Goal: Task Accomplishment & Management: Use online tool/utility

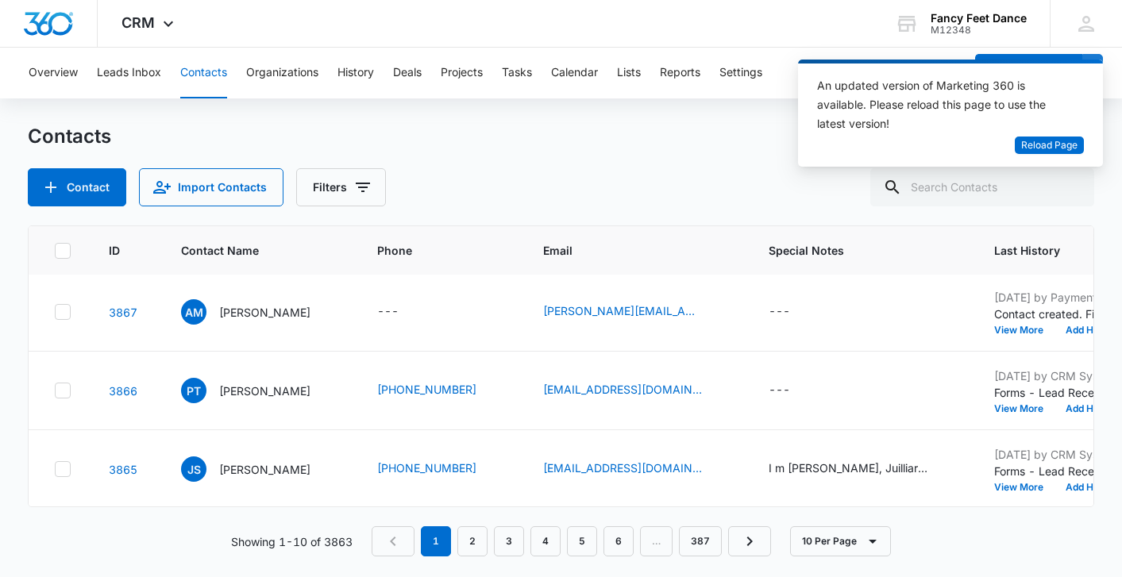
scroll to position [318, 0]
click at [1009, 404] on button "View More" at bounding box center [1024, 409] width 60 height 10
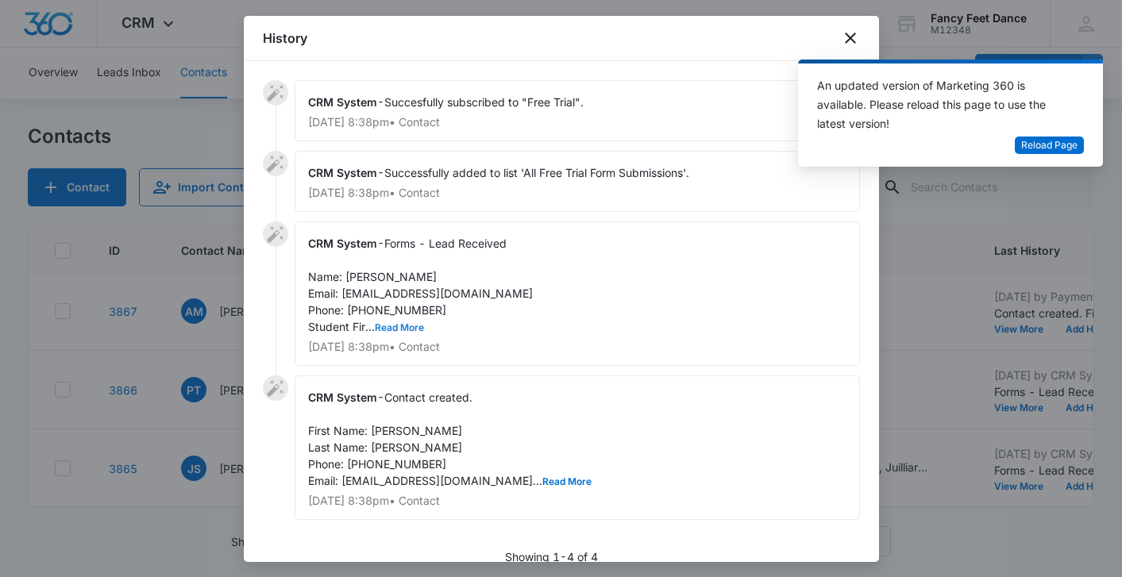
click at [380, 329] on button "Read More" at bounding box center [399, 328] width 49 height 10
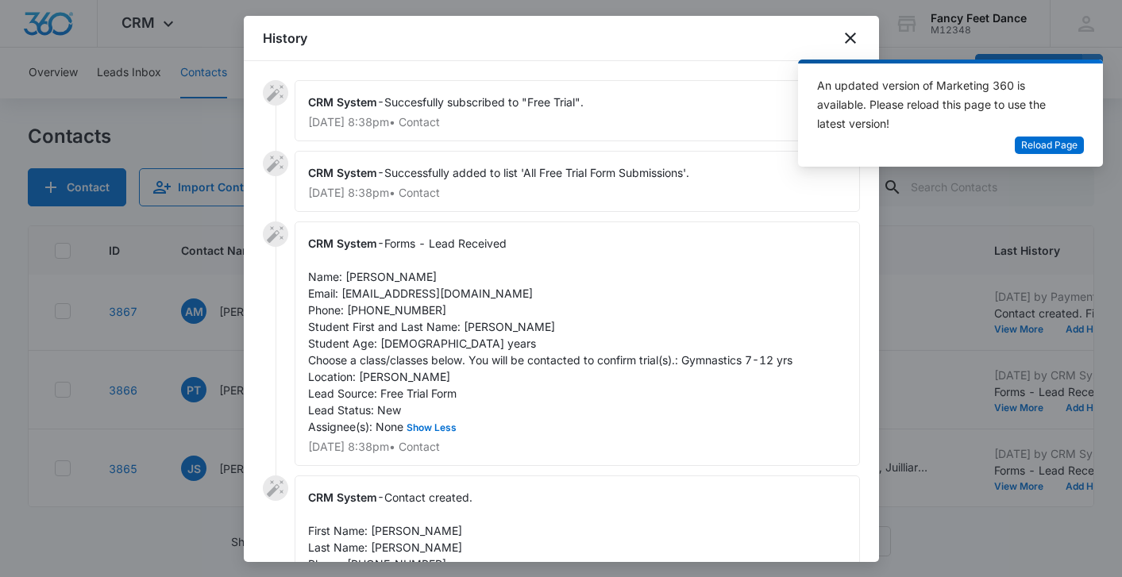
click at [479, 333] on span "Forms - Lead Received Name: [PERSON_NAME] Email: [EMAIL_ADDRESS][DOMAIN_NAME] P…" at bounding box center [550, 335] width 485 height 197
copy span "Aubree"
click at [361, 269] on span "Forms - Lead Received Name: [PERSON_NAME] Email: [EMAIL_ADDRESS][DOMAIN_NAME] P…" at bounding box center [550, 335] width 485 height 197
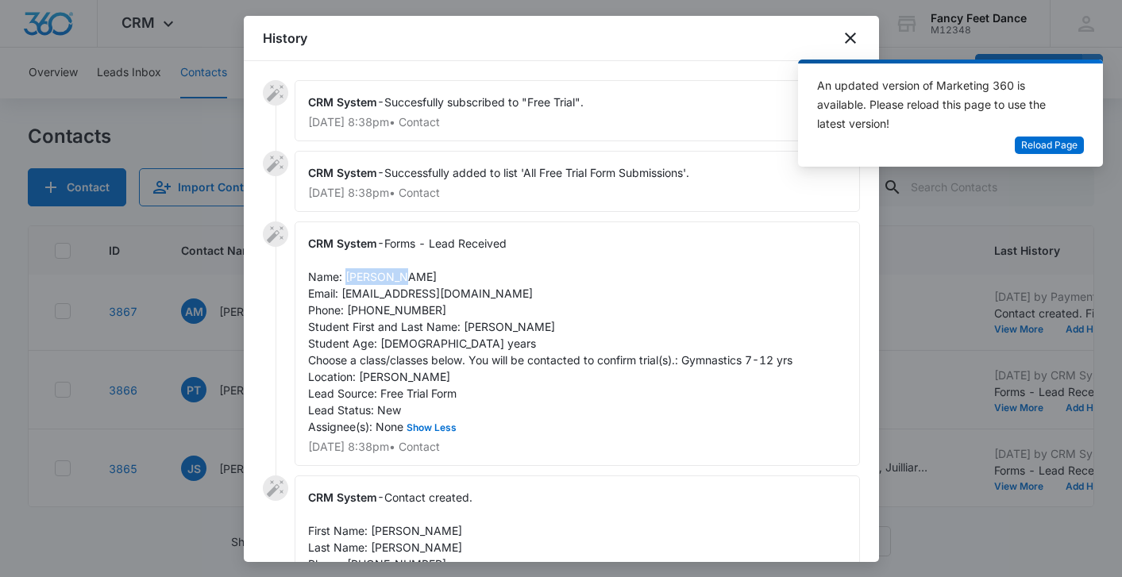
copy span "[PERSON_NAME]"
click at [381, 299] on span "Forms - Lead Received Name: [PERSON_NAME] Email: [EMAIL_ADDRESS][DOMAIN_NAME] P…" at bounding box center [550, 335] width 485 height 197
click at [382, 299] on span "Forms - Lead Received Name: [PERSON_NAME] Email: [EMAIL_ADDRESS][DOMAIN_NAME] P…" at bounding box center [550, 335] width 485 height 197
click at [382, 307] on span "Forms - Lead Received Name: [PERSON_NAME] Email: [EMAIL_ADDRESS][DOMAIN_NAME] P…" at bounding box center [550, 335] width 485 height 197
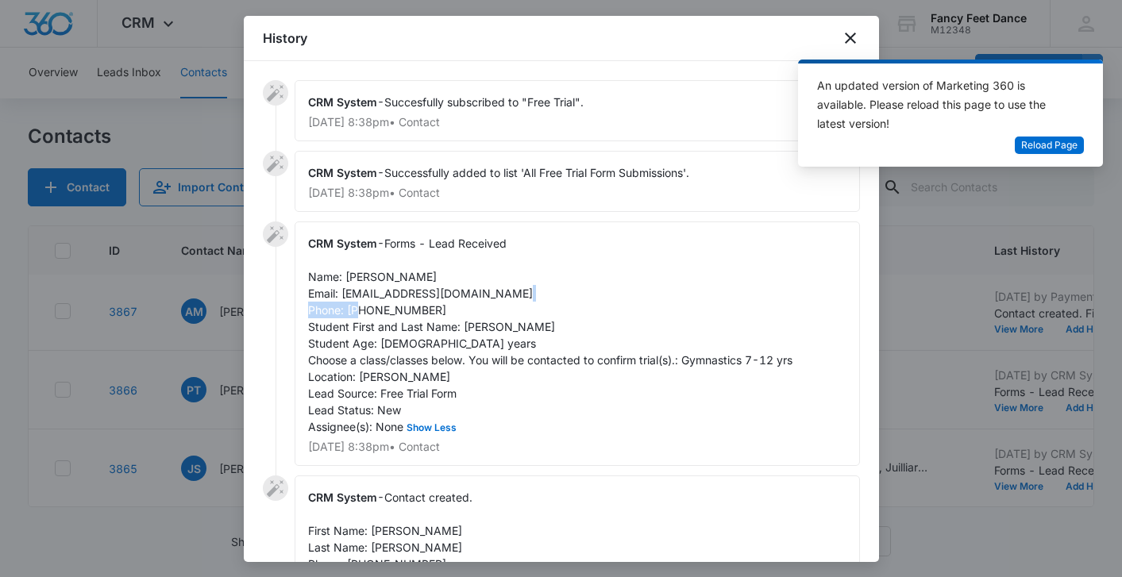
copy span "3472833331"
click at [192, 326] on div at bounding box center [561, 288] width 1122 height 577
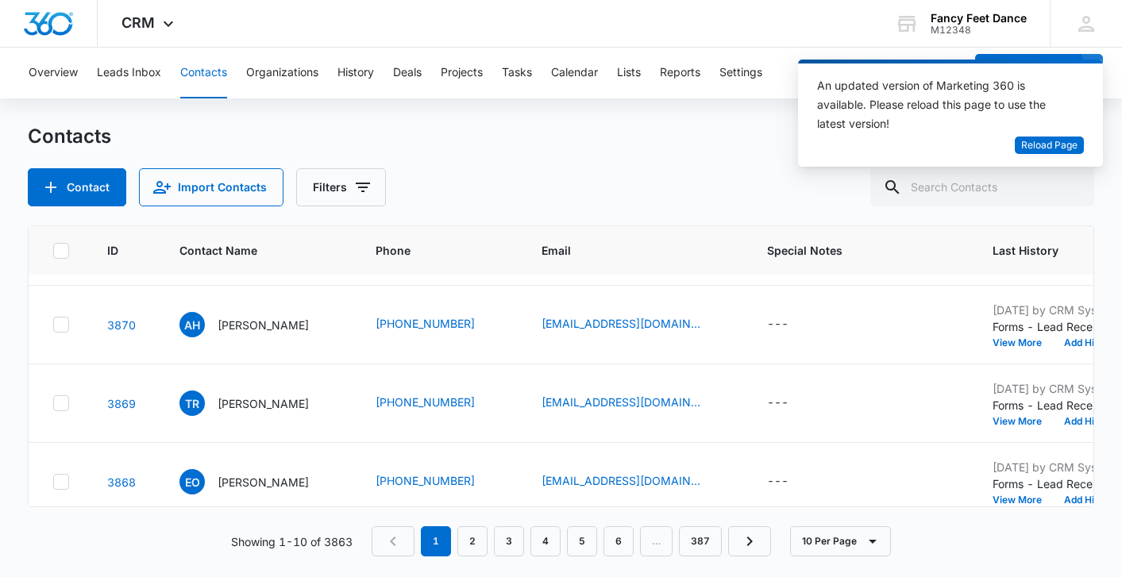
scroll to position [69, 2]
click at [1025, 495] on button "View More" at bounding box center [1023, 500] width 60 height 10
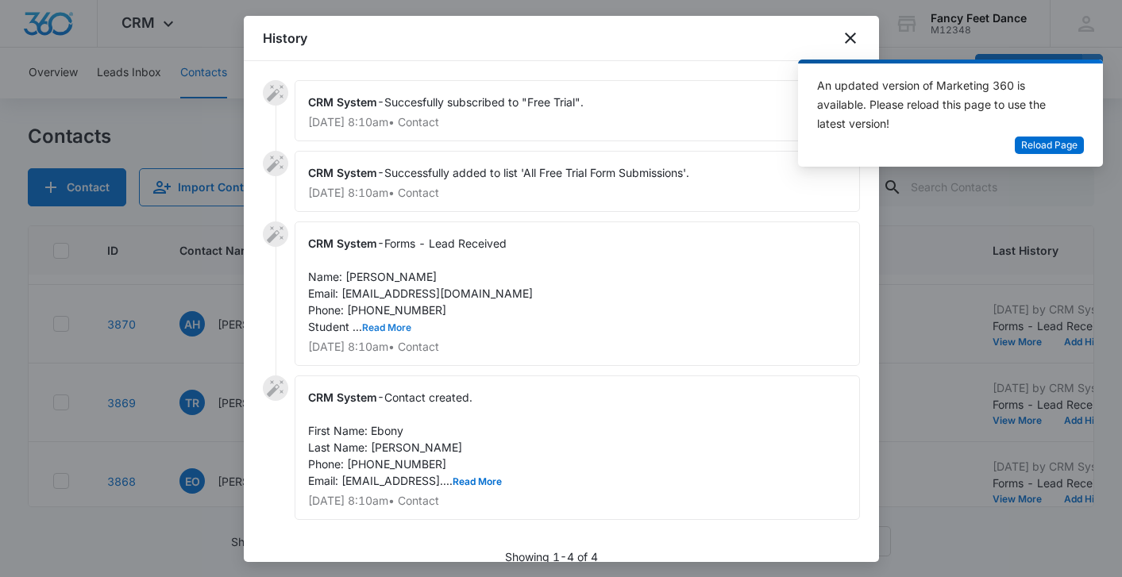
click at [392, 326] on button "Read More" at bounding box center [386, 328] width 49 height 10
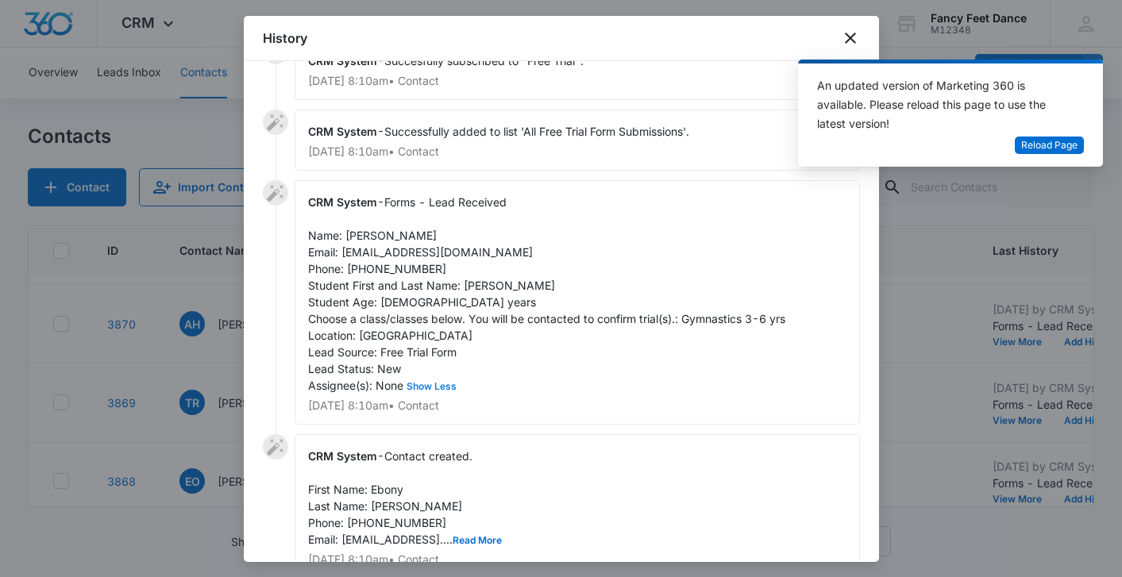
scroll to position [48, 0]
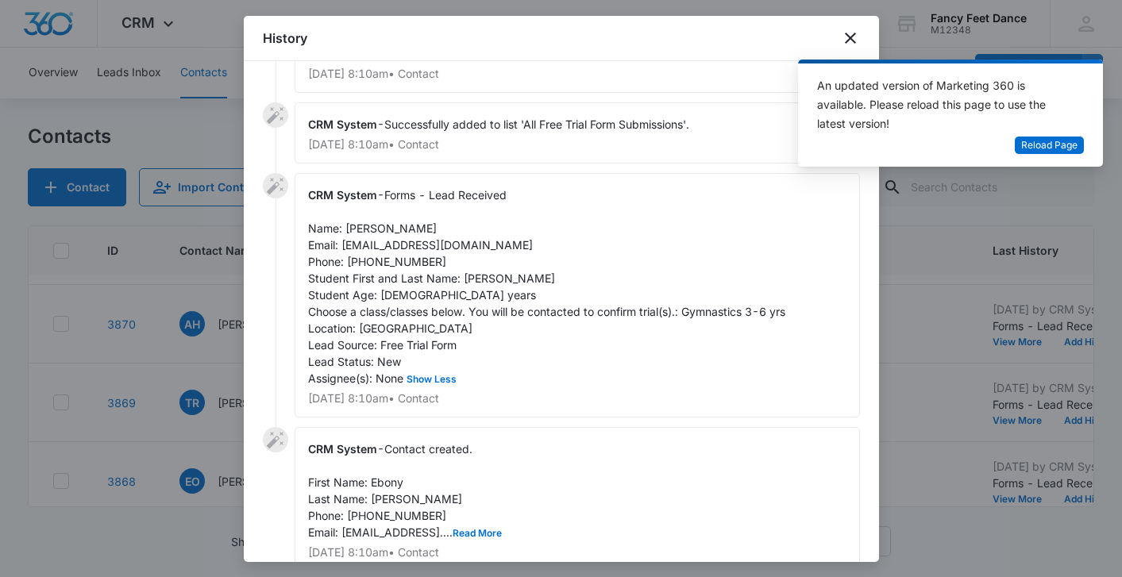
click at [471, 281] on span "Forms - Lead Received Name: [PERSON_NAME] Email: [EMAIL_ADDRESS][DOMAIN_NAME] P…" at bounding box center [546, 286] width 477 height 197
copy span "[PERSON_NAME]"
click at [353, 232] on span "Forms - Lead Received Name: [PERSON_NAME] Email: [EMAIL_ADDRESS][DOMAIN_NAME] P…" at bounding box center [546, 286] width 477 height 197
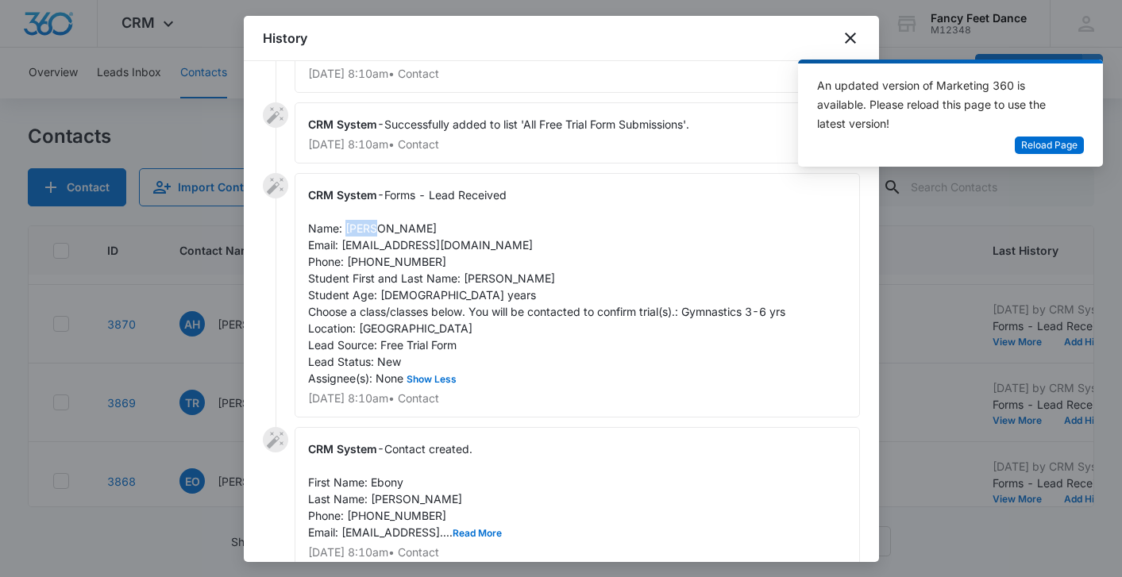
copy span "Ebony"
click at [390, 255] on span "Forms - Lead Received Name: [PERSON_NAME] Email: [EMAIL_ADDRESS][DOMAIN_NAME] P…" at bounding box center [546, 286] width 477 height 197
copy span "7183138195"
click at [221, 332] on div at bounding box center [561, 288] width 1122 height 577
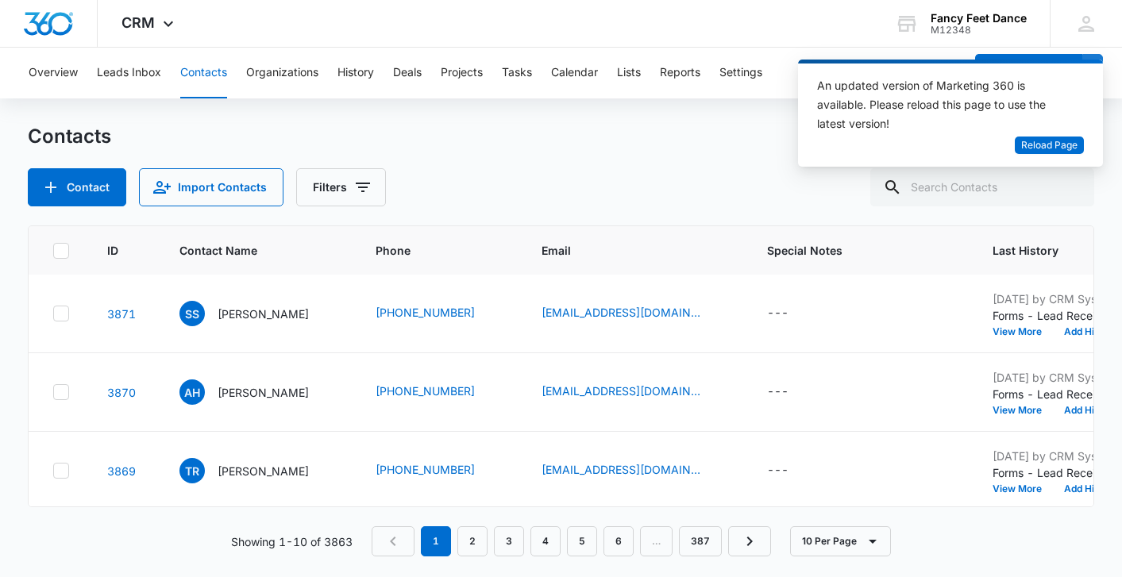
scroll to position [0, 2]
click at [1018, 485] on button "View More" at bounding box center [1023, 490] width 60 height 10
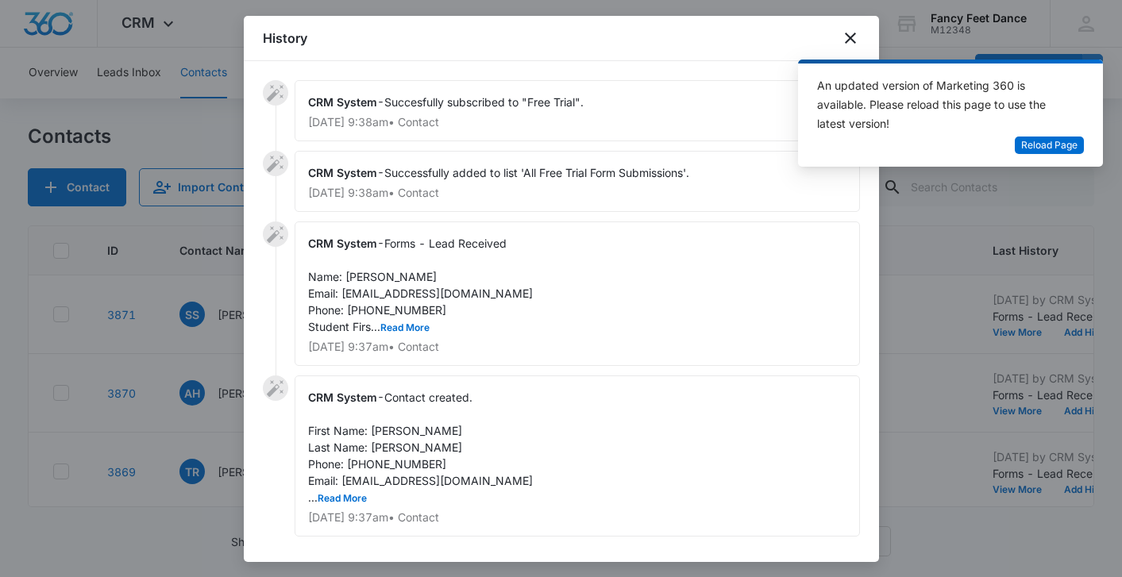
click at [401, 321] on span "Forms - Lead Received Name: [PERSON_NAME] Email: [EMAIL_ADDRESS][DOMAIN_NAME] P…" at bounding box center [420, 285] width 225 height 97
click at [401, 324] on button "Read More" at bounding box center [404, 328] width 49 height 10
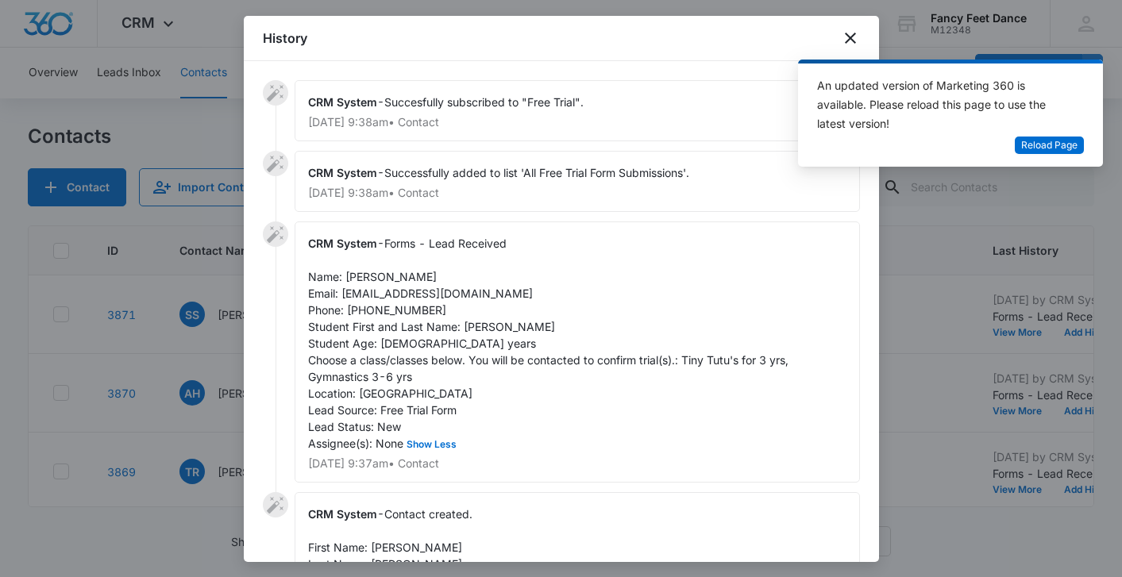
click at [473, 338] on div "CRM System - Forms - Lead Received Name: [PERSON_NAME] Email: [EMAIL_ADDRESS][D…" at bounding box center [578, 352] width 566 height 261
click at [477, 327] on span "Forms - Lead Received Name: [PERSON_NAME] Email: [EMAIL_ADDRESS][DOMAIN_NAME] P…" at bounding box center [550, 344] width 484 height 214
copy span "Mila"
click at [365, 280] on span "Forms - Lead Received Name: [PERSON_NAME] Email: [EMAIL_ADDRESS][DOMAIN_NAME] P…" at bounding box center [550, 344] width 484 height 214
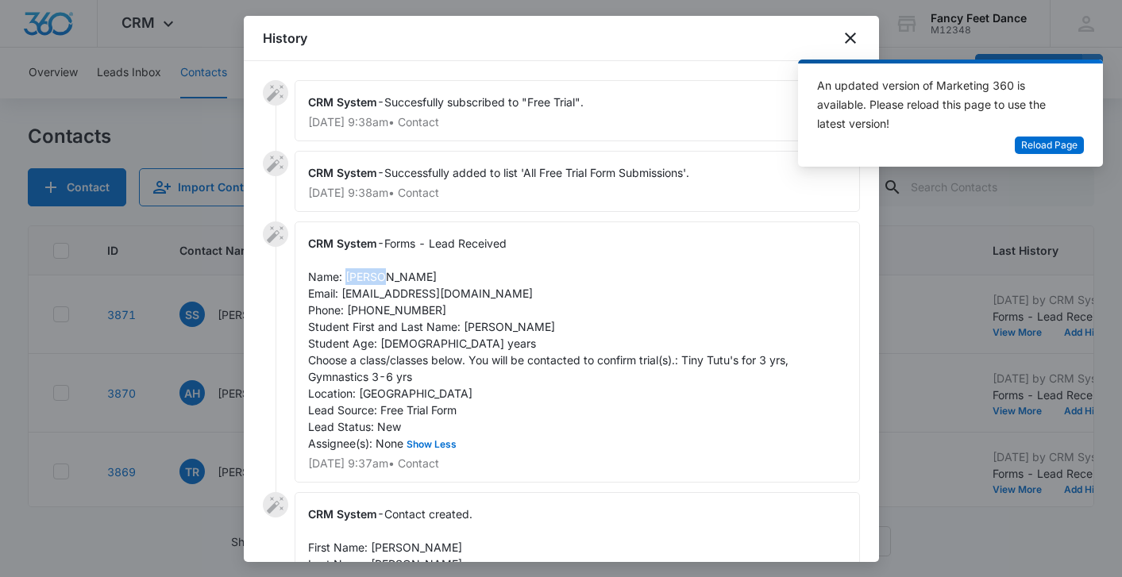
click at [365, 280] on span "Forms - Lead Received Name: [PERSON_NAME] Email: [EMAIL_ADDRESS][DOMAIN_NAME] P…" at bounding box center [550, 344] width 484 height 214
copy span "[PERSON_NAME]"
click at [413, 312] on span "Forms - Lead Received Name: [PERSON_NAME] Email: [EMAIL_ADDRESS][DOMAIN_NAME] P…" at bounding box center [550, 344] width 484 height 214
copy span "6463736554"
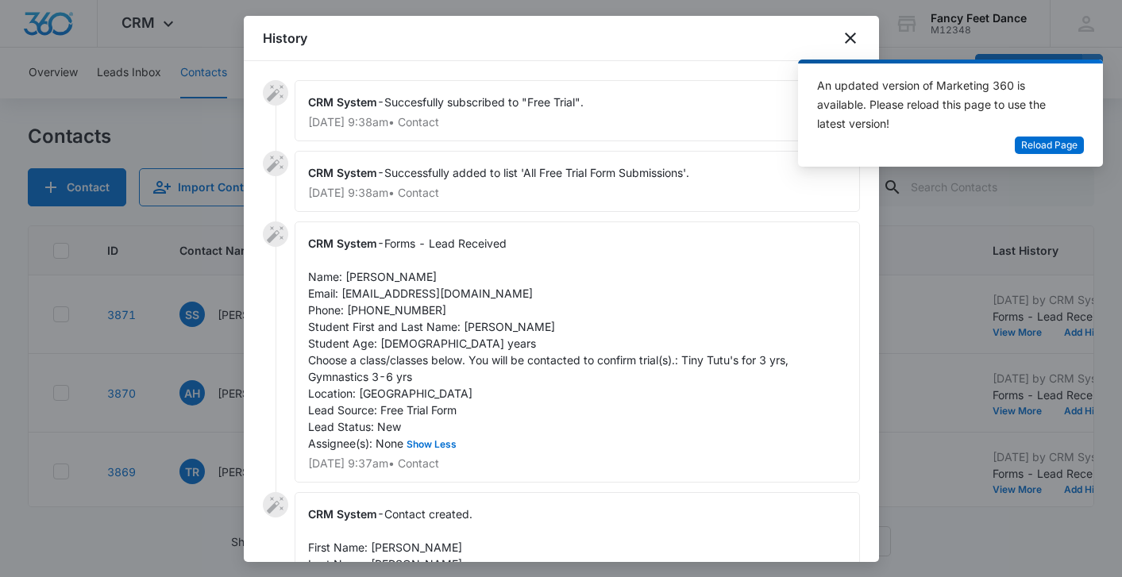
click at [172, 332] on div at bounding box center [561, 288] width 1122 height 577
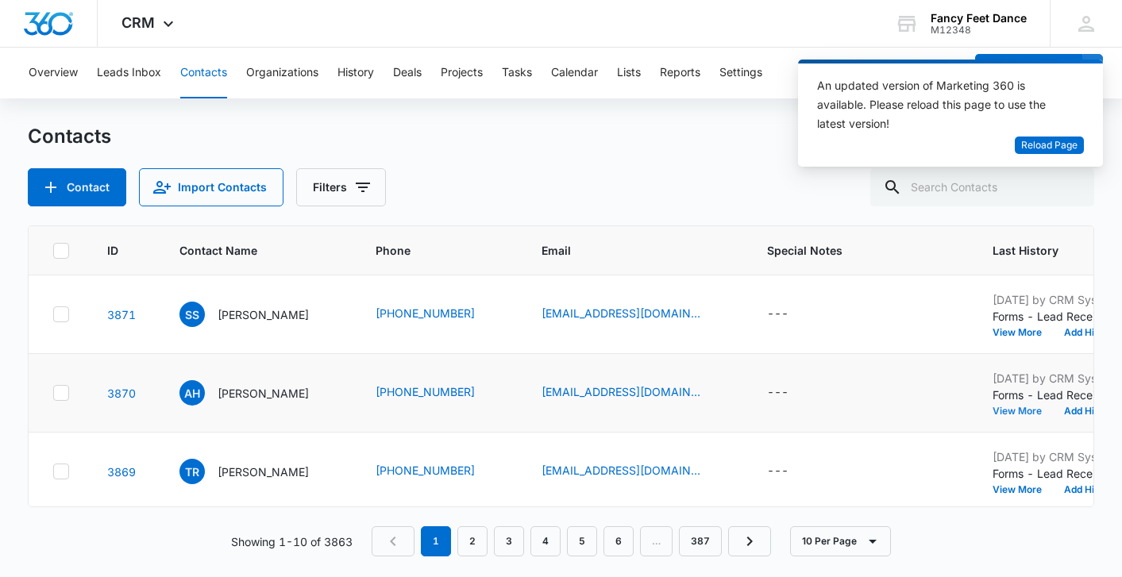
click at [1014, 415] on button "View More" at bounding box center [1023, 412] width 60 height 10
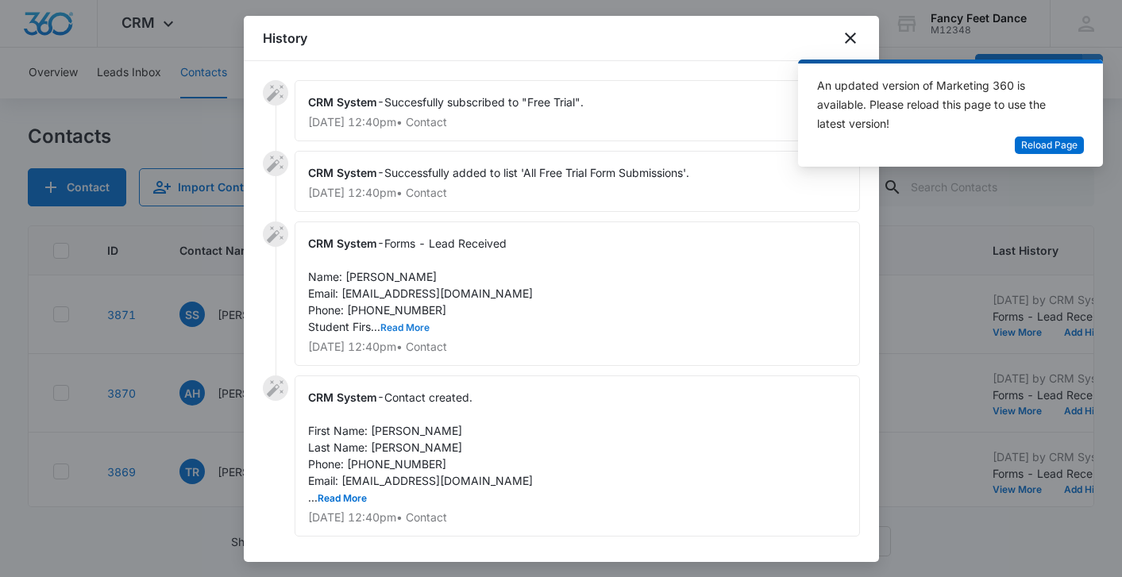
click at [388, 325] on button "Read More" at bounding box center [404, 328] width 49 height 10
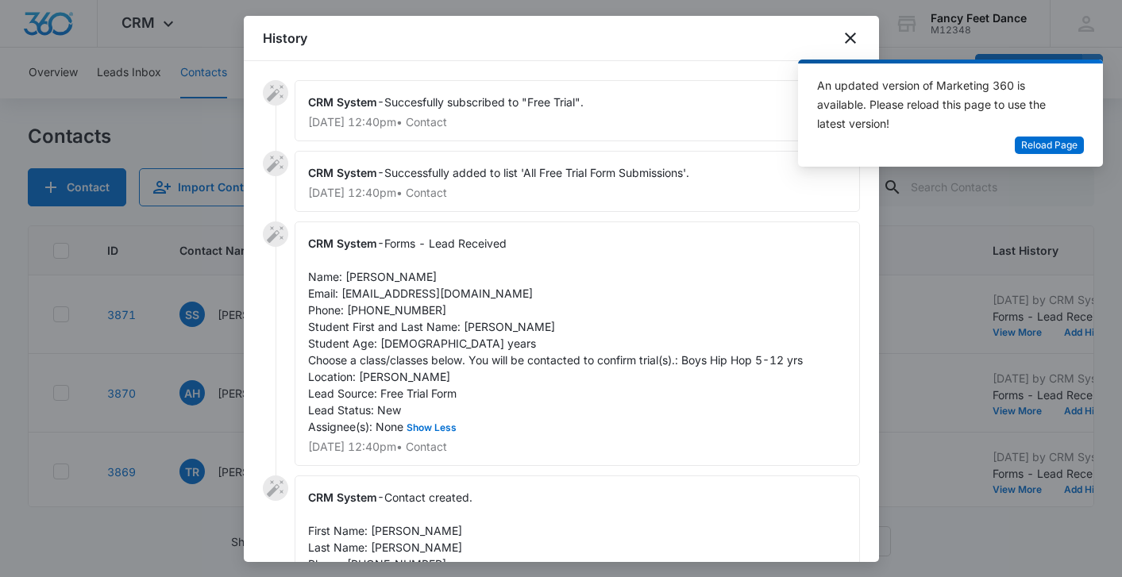
click at [473, 319] on span "Forms - Lead Received Name: [PERSON_NAME] Email: [EMAIL_ADDRESS][DOMAIN_NAME] P…" at bounding box center [555, 335] width 495 height 197
click at [471, 353] on span "Forms - Lead Received Name: [PERSON_NAME] Email: [EMAIL_ADDRESS][DOMAIN_NAME] P…" at bounding box center [555, 335] width 495 height 197
click at [471, 337] on div "CRM System - Forms - Lead Received Name: [PERSON_NAME] Email: [EMAIL_ADDRESS][D…" at bounding box center [578, 344] width 566 height 245
click at [471, 335] on div "CRM System - Forms - Lead Received Name: [PERSON_NAME] Email: [EMAIL_ADDRESS][D…" at bounding box center [578, 344] width 566 height 245
click at [471, 329] on span "Forms - Lead Received Name: [PERSON_NAME] Email: [EMAIL_ADDRESS][DOMAIN_NAME] P…" at bounding box center [555, 335] width 495 height 197
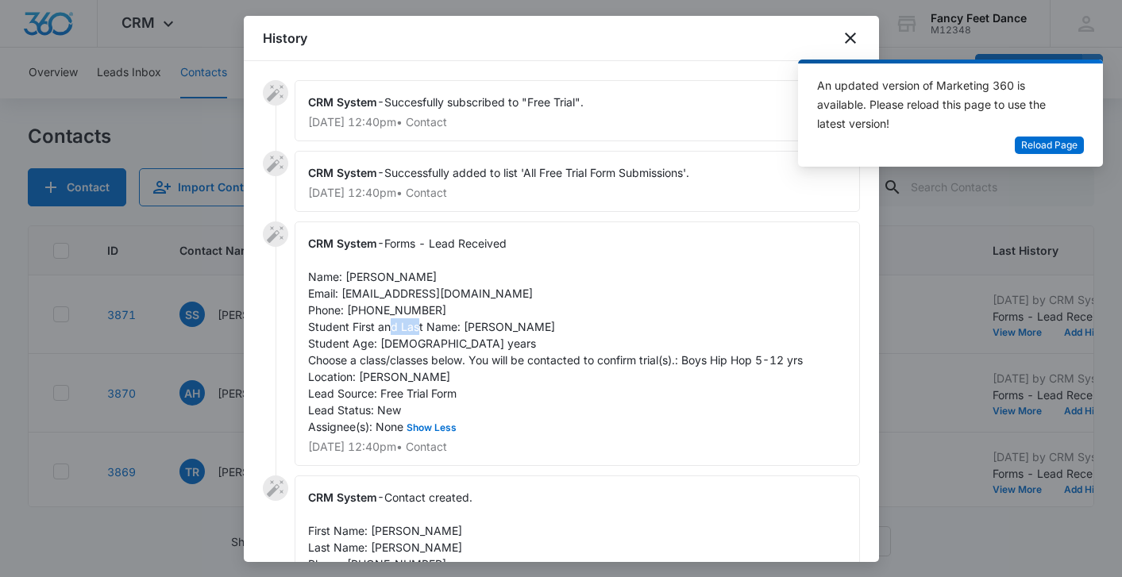
click at [471, 329] on span "Forms - Lead Received Name: [PERSON_NAME] Email: [EMAIL_ADDRESS][DOMAIN_NAME] P…" at bounding box center [555, 335] width 495 height 197
copy span "Aiden"
click at [368, 277] on span "Forms - Lead Received Name: [PERSON_NAME] Email: [EMAIL_ADDRESS][DOMAIN_NAME] P…" at bounding box center [555, 335] width 495 height 197
click at [411, 311] on span "Forms - Lead Received Name: [PERSON_NAME] Email: [EMAIL_ADDRESS][DOMAIN_NAME] P…" at bounding box center [555, 335] width 495 height 197
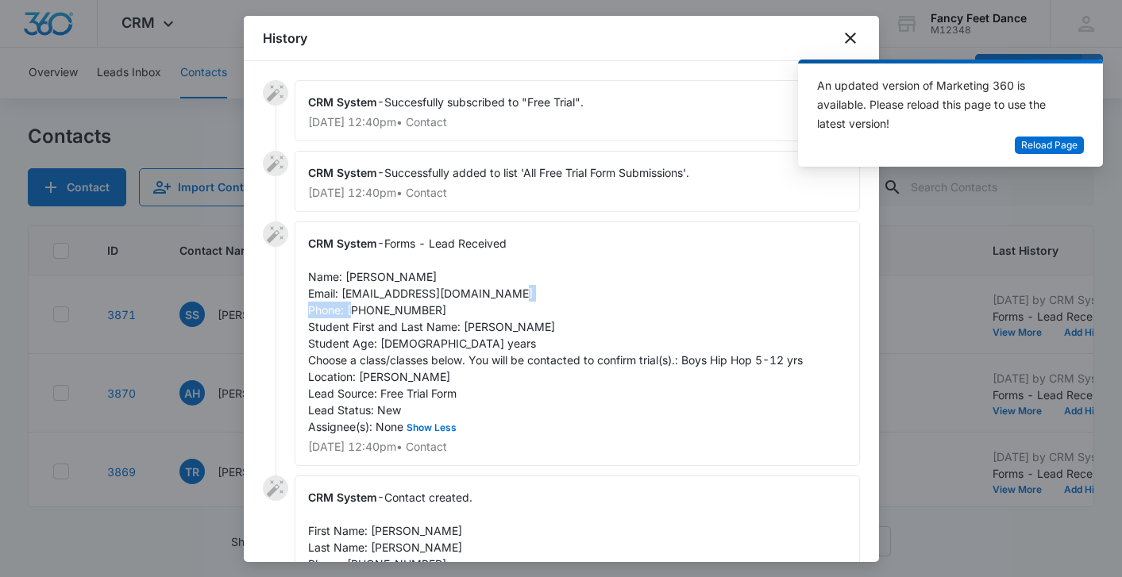
click at [411, 311] on span "Forms - Lead Received Name: [PERSON_NAME] Email: [EMAIL_ADDRESS][DOMAIN_NAME] P…" at bounding box center [555, 335] width 495 height 197
click at [209, 386] on div at bounding box center [561, 288] width 1122 height 577
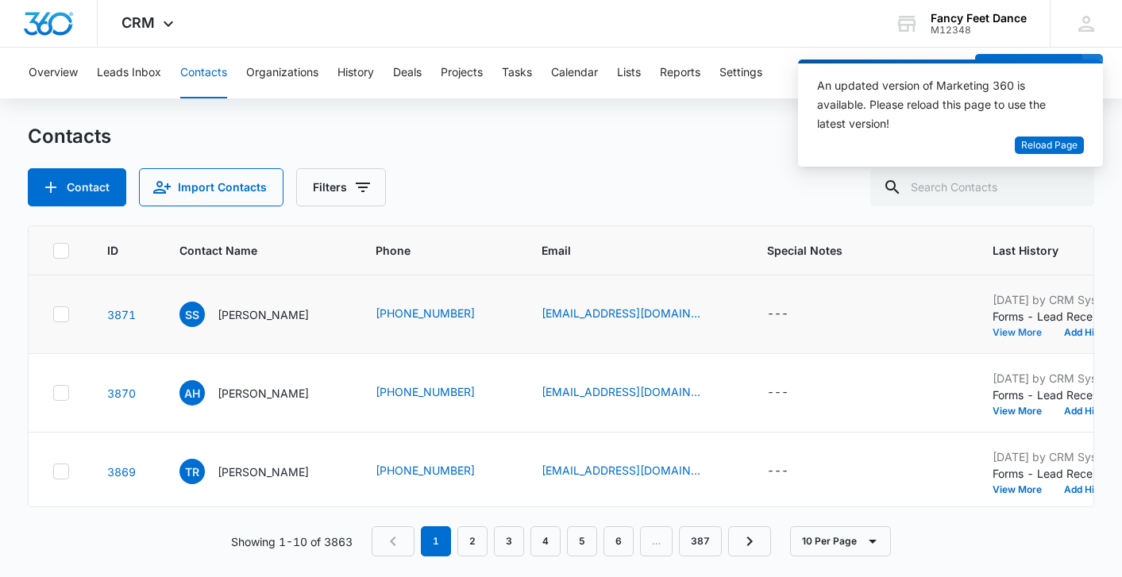
click at [1023, 330] on button "View More" at bounding box center [1023, 333] width 60 height 10
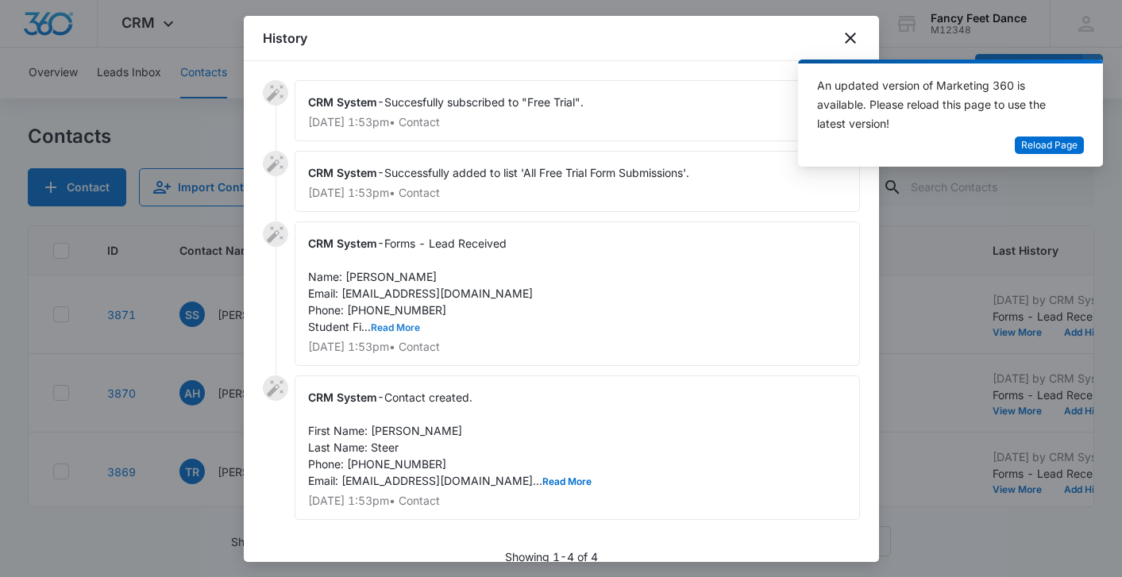
click at [404, 332] on button "Read More" at bounding box center [395, 328] width 49 height 10
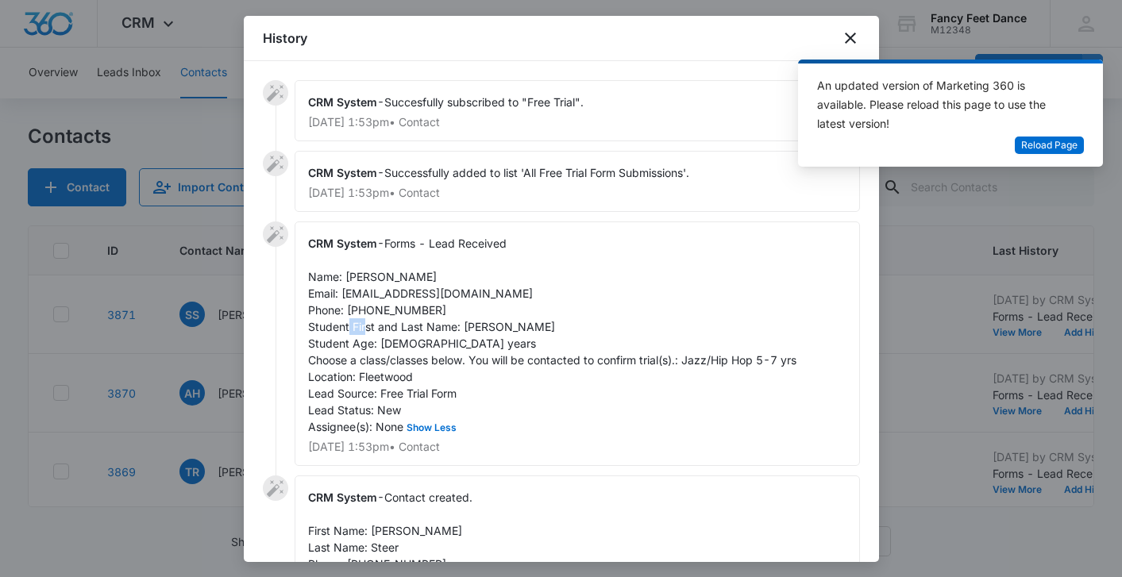
click at [404, 331] on span "Forms - Lead Received Name: [PERSON_NAME] Email: [EMAIL_ADDRESS][DOMAIN_NAME] P…" at bounding box center [552, 335] width 489 height 197
click at [456, 322] on span "Forms - Lead Received Name: [PERSON_NAME] Email: [EMAIL_ADDRESS][DOMAIN_NAME] P…" at bounding box center [552, 335] width 489 height 197
click at [476, 319] on div "CRM System - Forms - Lead Received Name: [PERSON_NAME] Email: [EMAIL_ADDRESS][D…" at bounding box center [578, 344] width 566 height 245
click at [369, 280] on span "Forms - Lead Received Name: [PERSON_NAME] Email: [EMAIL_ADDRESS][DOMAIN_NAME] P…" at bounding box center [552, 335] width 489 height 197
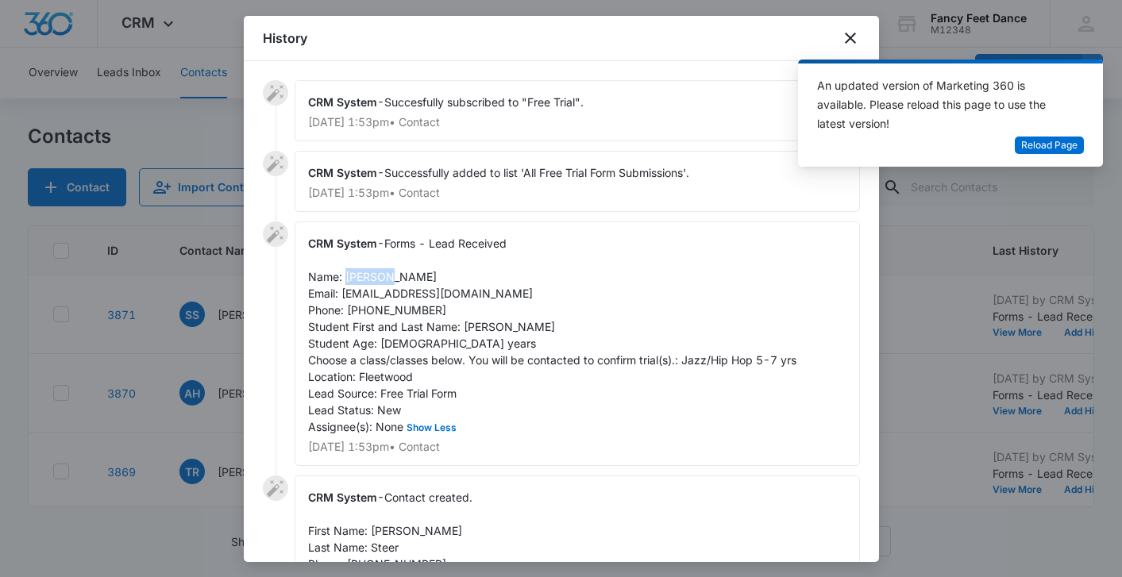
click at [369, 280] on span "Forms - Lead Received Name: [PERSON_NAME] Email: [EMAIL_ADDRESS][DOMAIN_NAME] P…" at bounding box center [552, 335] width 489 height 197
drag, startPoint x: 425, startPoint y: 310, endPoint x: 346, endPoint y: 307, distance: 78.7
click at [346, 307] on div "CRM System - Forms - Lead Received Name: [PERSON_NAME] Email: [EMAIL_ADDRESS][D…" at bounding box center [578, 344] width 566 height 245
click at [227, 381] on div at bounding box center [561, 288] width 1122 height 577
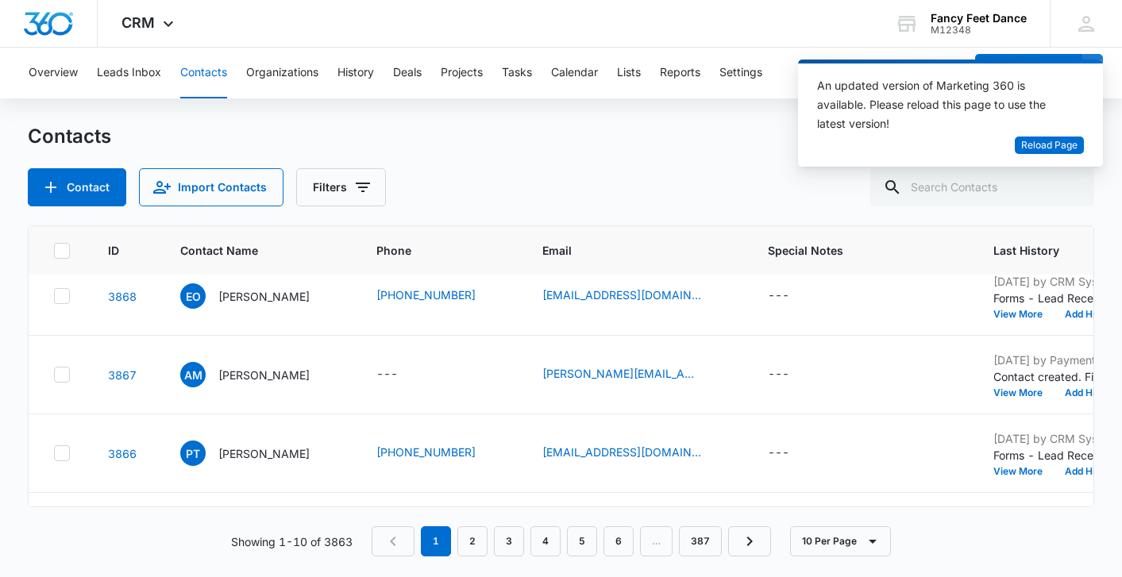
scroll to position [249, 0]
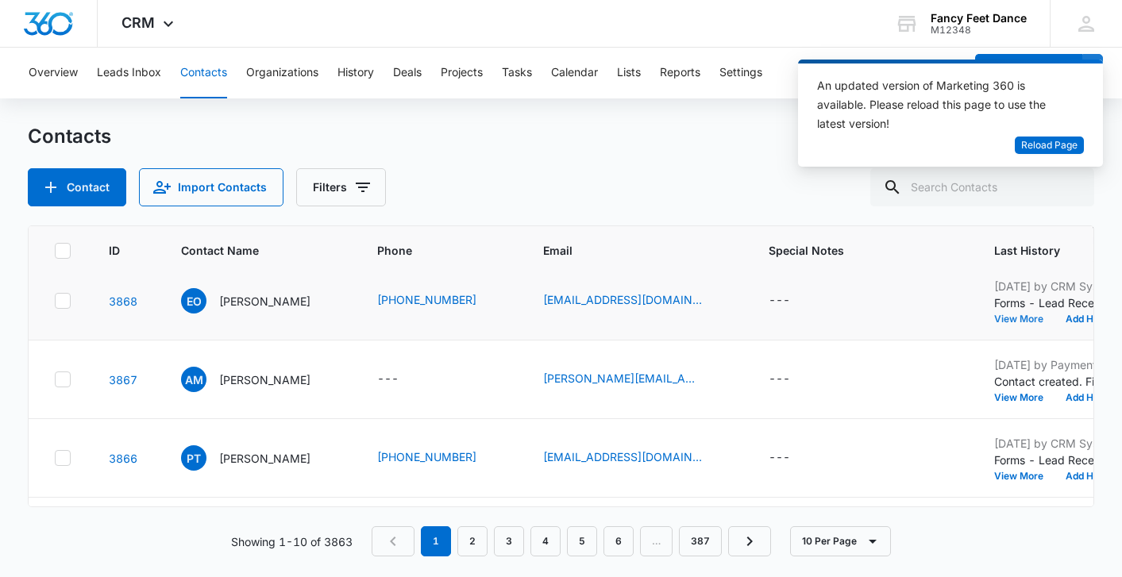
click at [1021, 316] on button "View More" at bounding box center [1024, 320] width 60 height 10
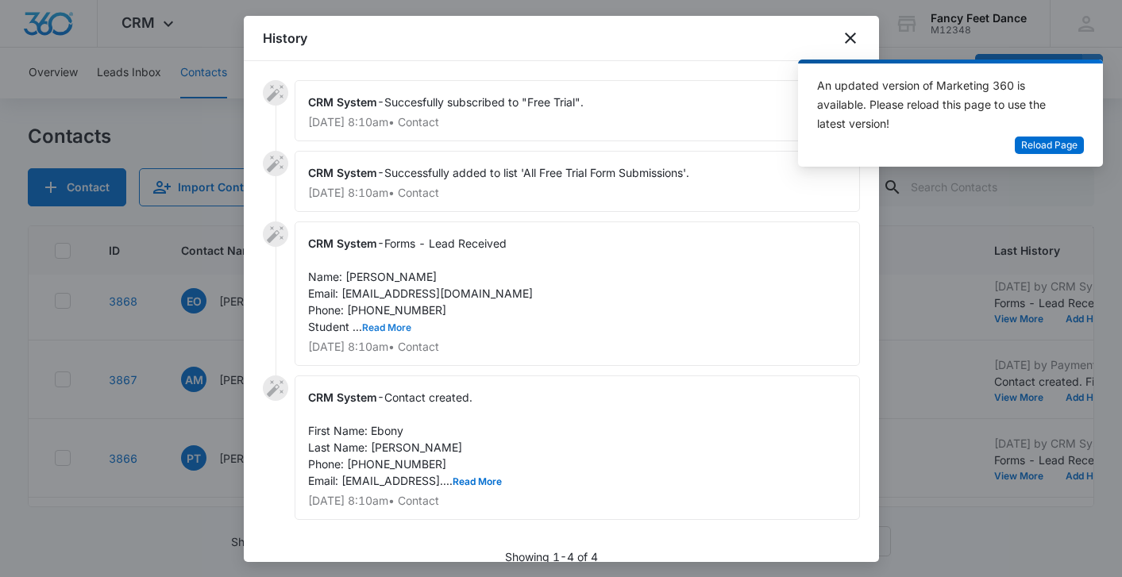
click at [376, 323] on button "Read More" at bounding box center [386, 328] width 49 height 10
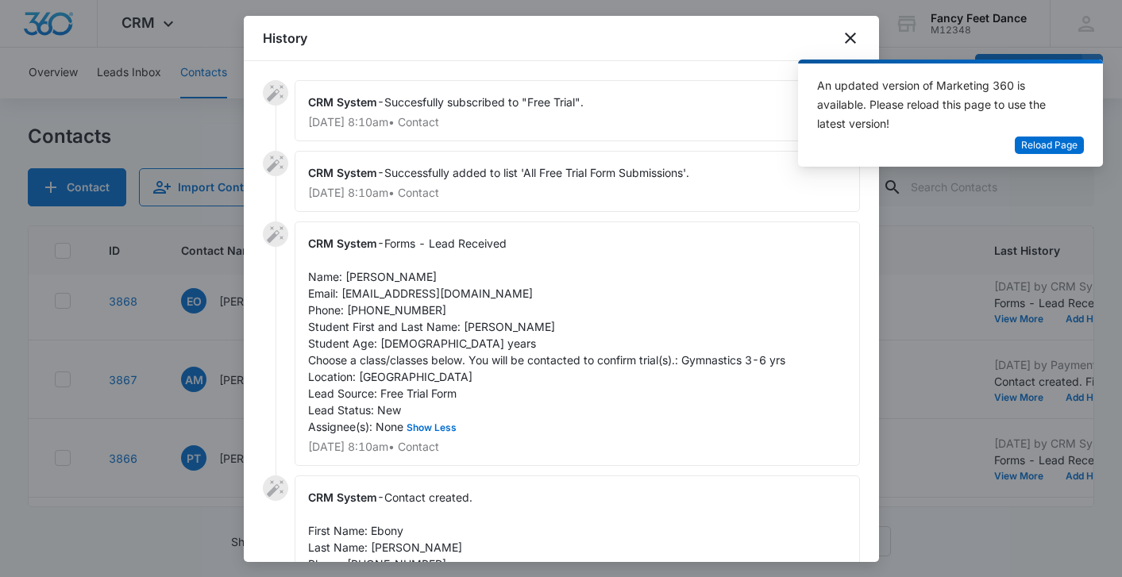
click at [185, 316] on div at bounding box center [561, 288] width 1122 height 577
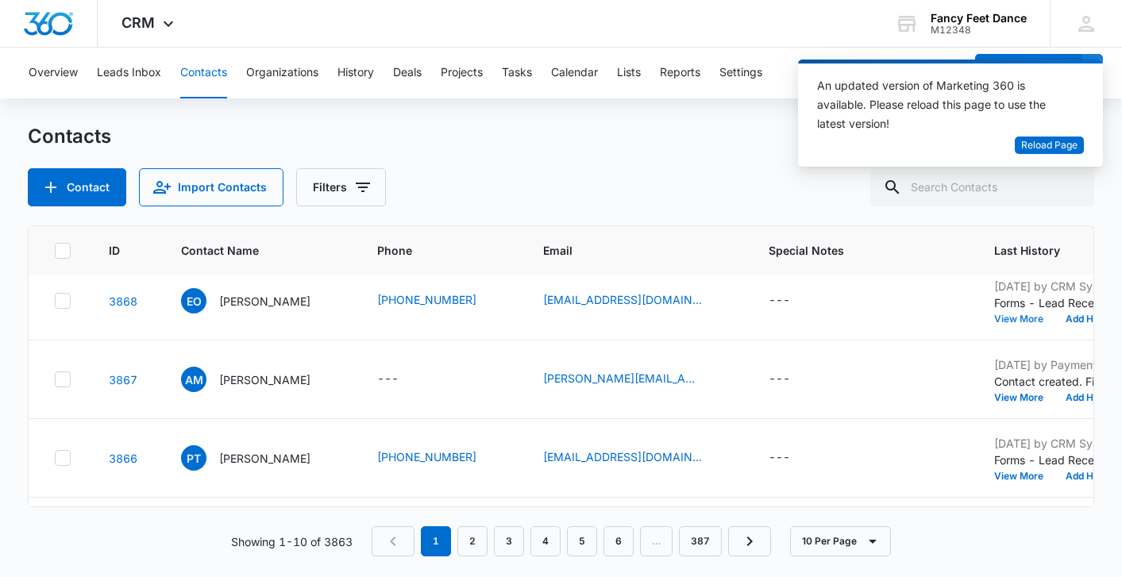
scroll to position [0, 0]
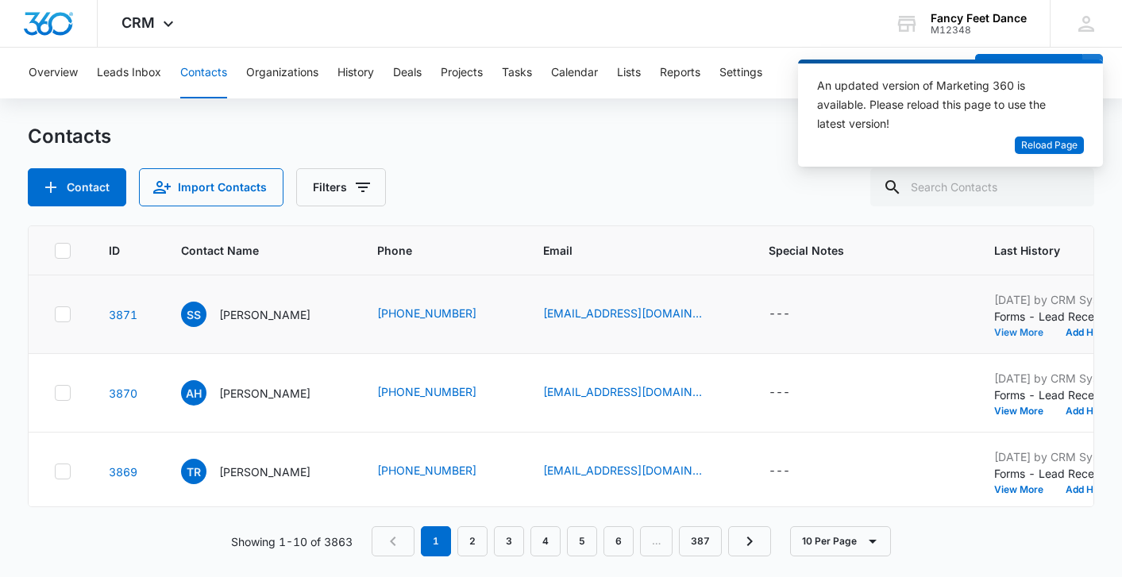
click at [1014, 331] on button "View More" at bounding box center [1024, 333] width 60 height 10
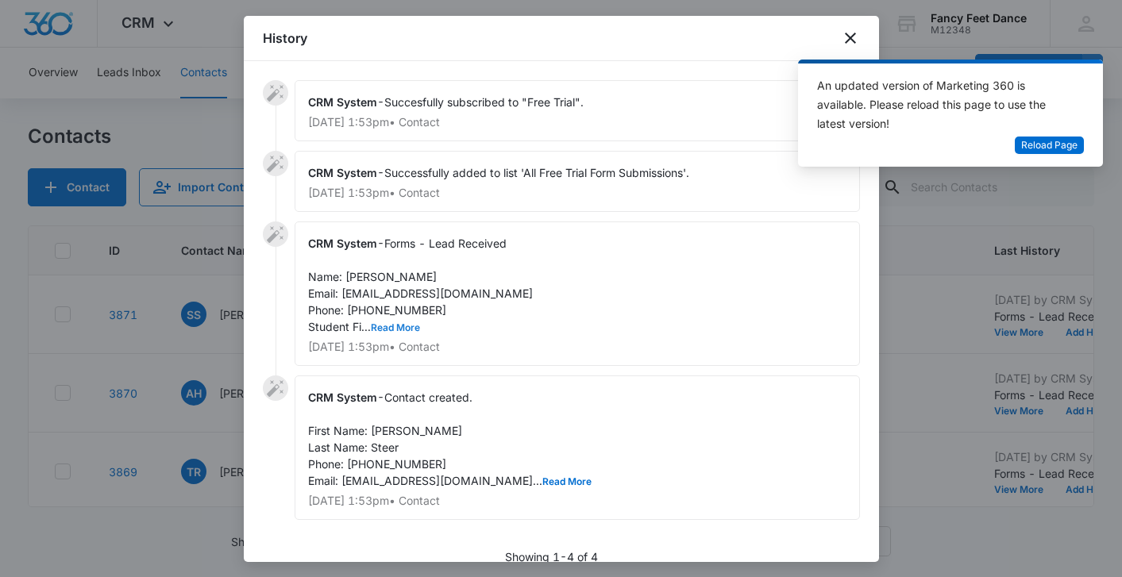
click at [386, 330] on button "Read More" at bounding box center [395, 328] width 49 height 10
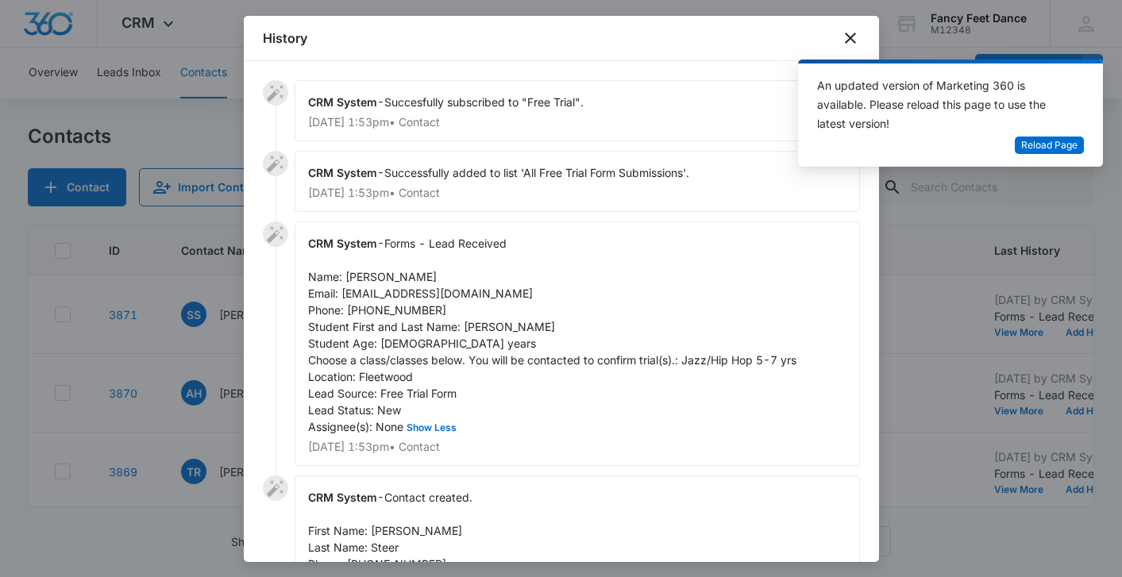
click at [213, 335] on div at bounding box center [561, 288] width 1122 height 577
